Goal: Communication & Community: Answer question/provide support

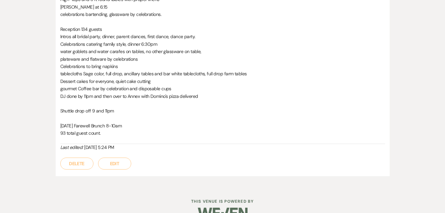
click at [107, 157] on button "Edit" at bounding box center [114, 163] width 33 height 12
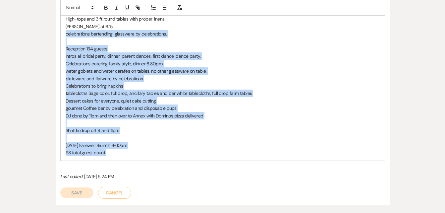
drag, startPoint x: 109, startPoint y: 138, endPoint x: 64, endPoint y: 17, distance: 128.5
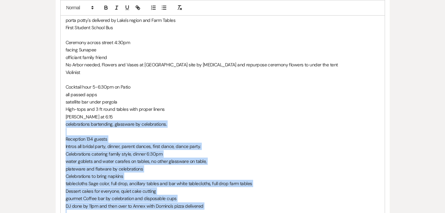
scroll to position [363, 0]
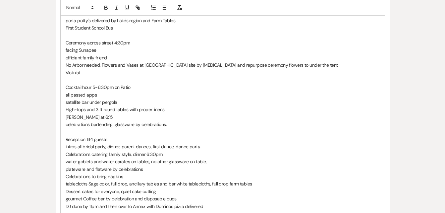
drag, startPoint x: 51, startPoint y: 11, endPoint x: 78, endPoint y: 58, distance: 54.6
click at [78, 58] on div "Printer Print + Add Note Notes All notes are private to your venue. Hi, [PERSON…" at bounding box center [223, 43] width 378 height 525
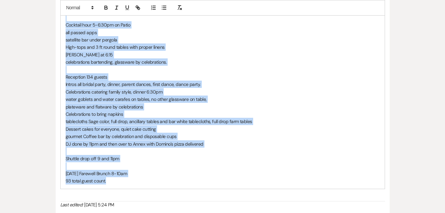
scroll to position [432, 0]
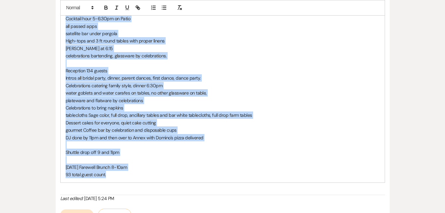
drag, startPoint x: 64, startPoint y: 37, endPoint x: 220, endPoint y: 156, distance: 196.4
copy div "Hi, [PERSON_NAME] and [PERSON_NAME] please review and let me know of any change…"
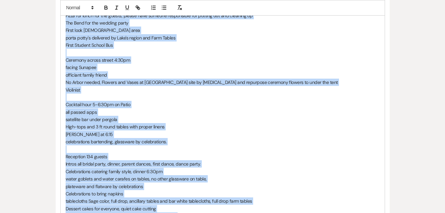
scroll to position [328, 0]
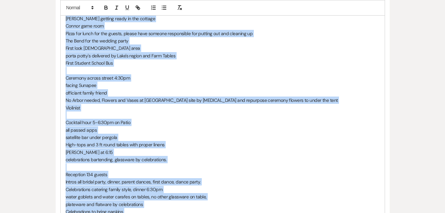
click at [325, 74] on p "Ceremony across street 4:30pm" at bounding box center [223, 77] width 314 height 7
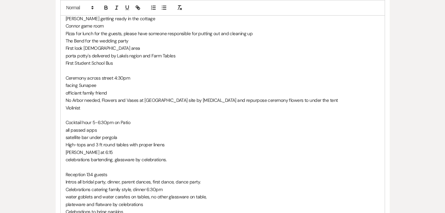
scroll to position [483, 0]
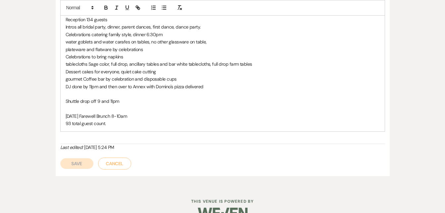
click at [78, 158] on button "Save" at bounding box center [76, 163] width 33 height 11
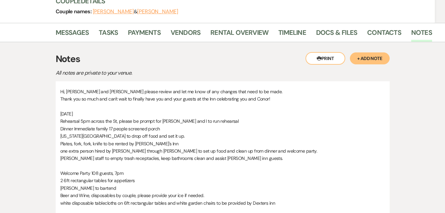
scroll to position [95, 0]
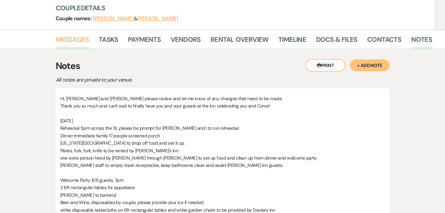
click at [76, 34] on link "Messages" at bounding box center [72, 41] width 33 height 15
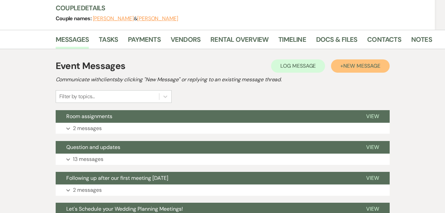
click at [341, 59] on button "+ New Message" at bounding box center [360, 65] width 58 height 13
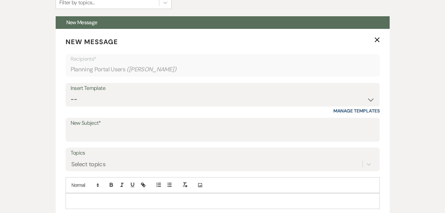
scroll to position [188, 0]
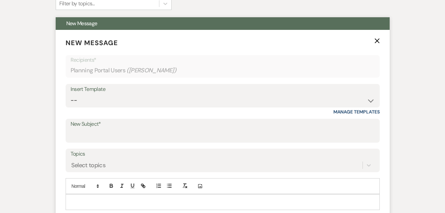
click at [83, 149] on label "Topics" at bounding box center [223, 154] width 304 height 10
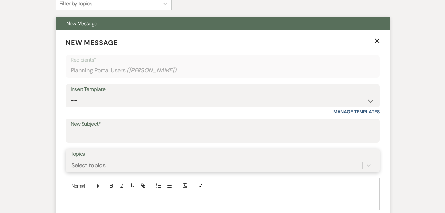
click at [72, 161] on input "Topics" at bounding box center [71, 165] width 1 height 9
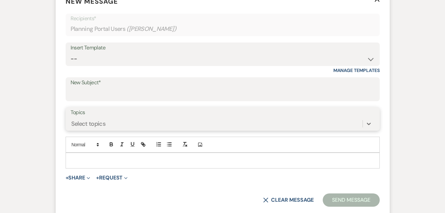
click at [91, 130] on div "0 results available. Select is focused ,type to refine list, press Down to open…" at bounding box center [223, 123] width 304 height 13
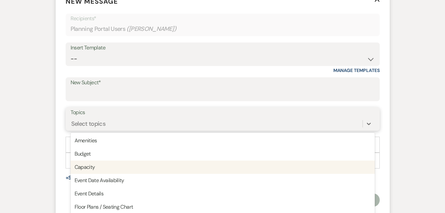
scroll to position [235, 0]
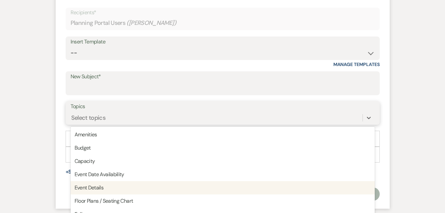
click at [84, 181] on div "Event Details" at bounding box center [223, 187] width 304 height 13
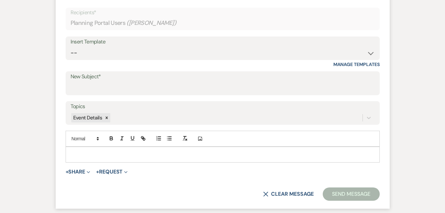
click at [87, 147] on div at bounding box center [223, 154] width 314 height 15
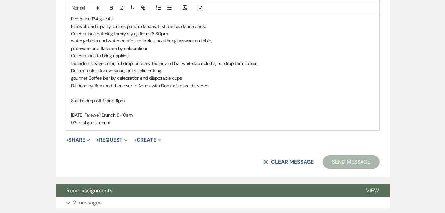
scroll to position [662, 0]
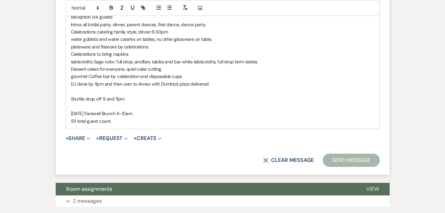
click at [357, 154] on button "Send Message" at bounding box center [351, 160] width 57 height 13
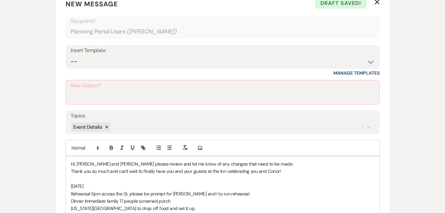
scroll to position [225, 0]
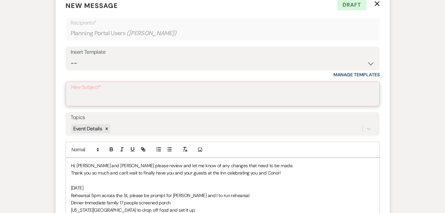
click at [101, 92] on input "New Subject*" at bounding box center [223, 98] width 304 height 13
type input "Event Details"
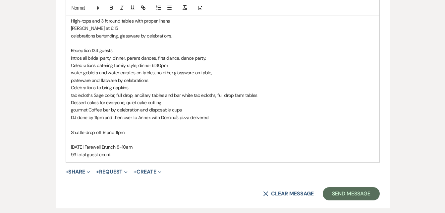
scroll to position [632, 0]
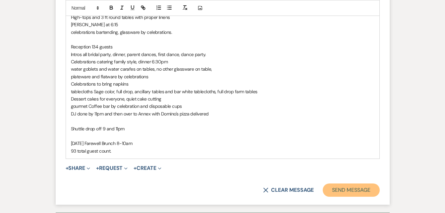
click at [343, 183] on button "Send Message" at bounding box center [351, 189] width 57 height 13
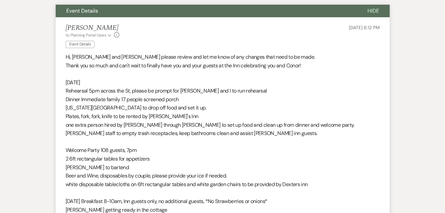
scroll to position [197, 0]
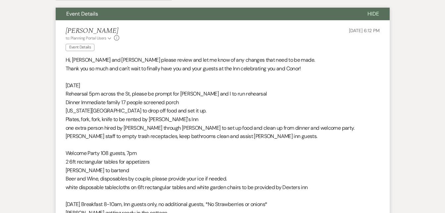
click at [371, 81] on p "[DATE]" at bounding box center [223, 85] width 314 height 9
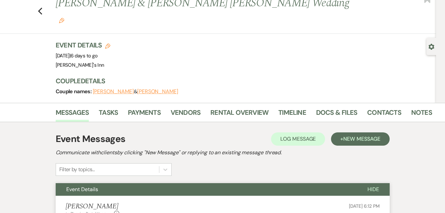
scroll to position [20, 0]
